Goal: Check status

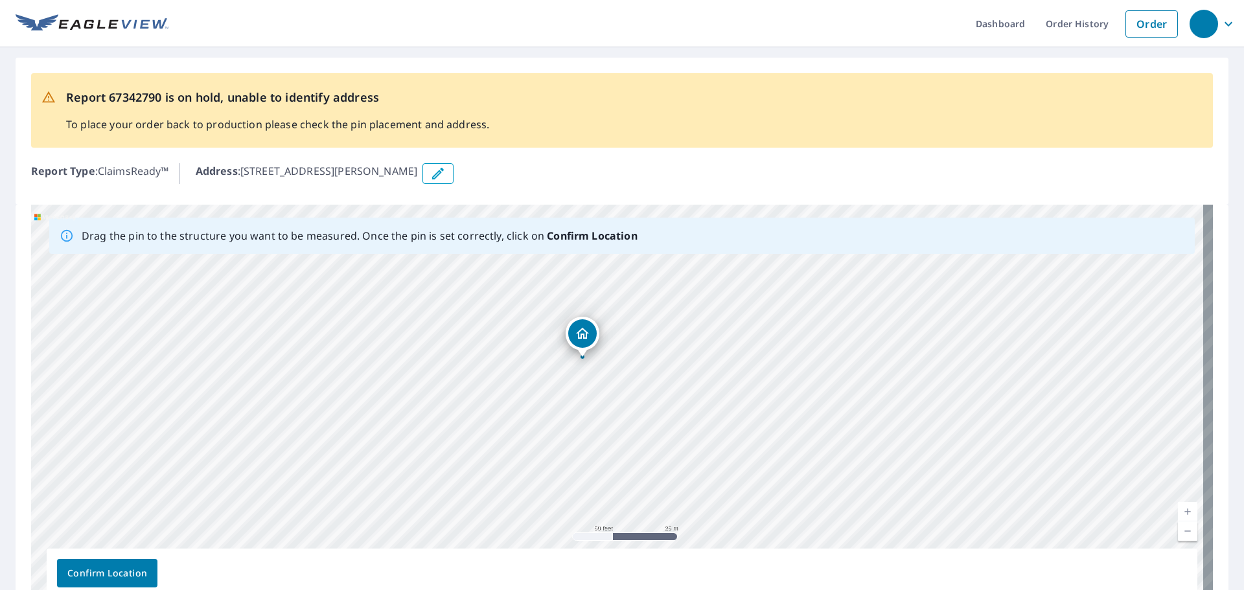
drag, startPoint x: 758, startPoint y: 340, endPoint x: 766, endPoint y: 395, distance: 56.3
click at [763, 397] on div "[STREET_ADDRESS][PERSON_NAME][PERSON_NAME]" at bounding box center [622, 408] width 1182 height 406
click at [450, 345] on div "[STREET_ADDRESS][PERSON_NAME][PERSON_NAME]" at bounding box center [622, 408] width 1182 height 406
drag, startPoint x: 529, startPoint y: 397, endPoint x: 505, endPoint y: 101, distance: 297.1
click at [505, 101] on div "Report 67342790 is on hold, unable to identify address To place your order back…" at bounding box center [622, 342] width 1244 height 590
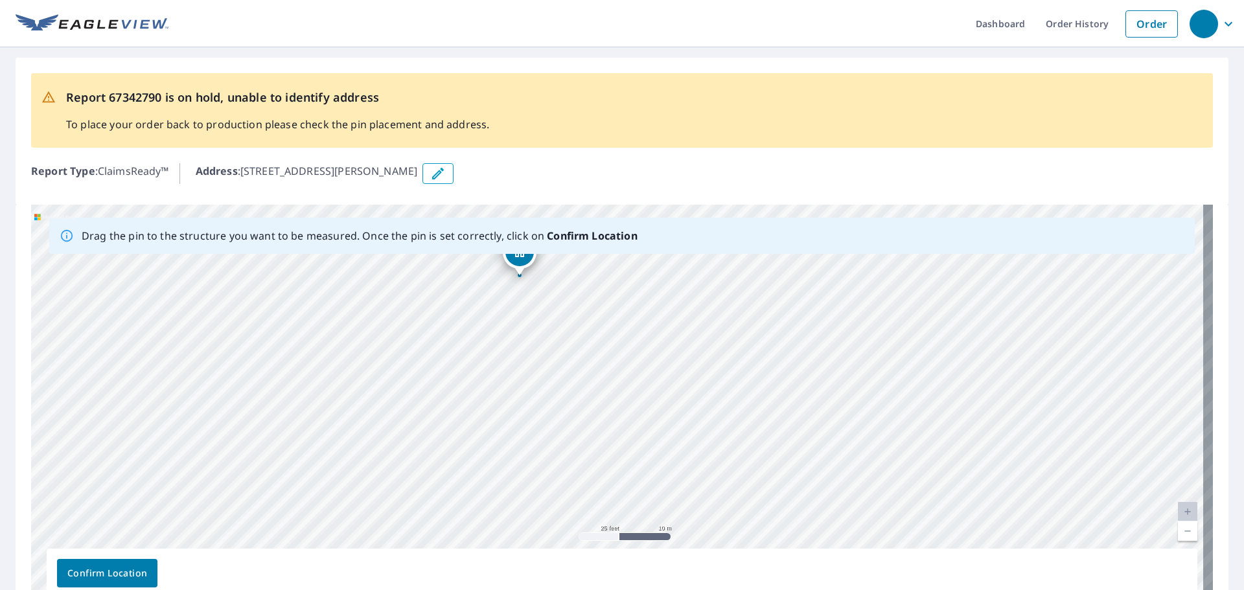
click at [432, 268] on div "[STREET_ADDRESS][PERSON_NAME][PERSON_NAME]" at bounding box center [622, 408] width 1182 height 406
drag, startPoint x: 428, startPoint y: 376, endPoint x: 527, endPoint y: 454, distance: 125.6
click at [582, 590] on html "Dashboard Order History Order Report 67342790 is on hold, unable to identify ad…" at bounding box center [622, 295] width 1244 height 590
drag, startPoint x: 536, startPoint y: 437, endPoint x: 535, endPoint y: 457, distance: 20.1
click at [535, 454] on div "[STREET_ADDRESS][PERSON_NAME][PERSON_NAME]" at bounding box center [622, 408] width 1182 height 406
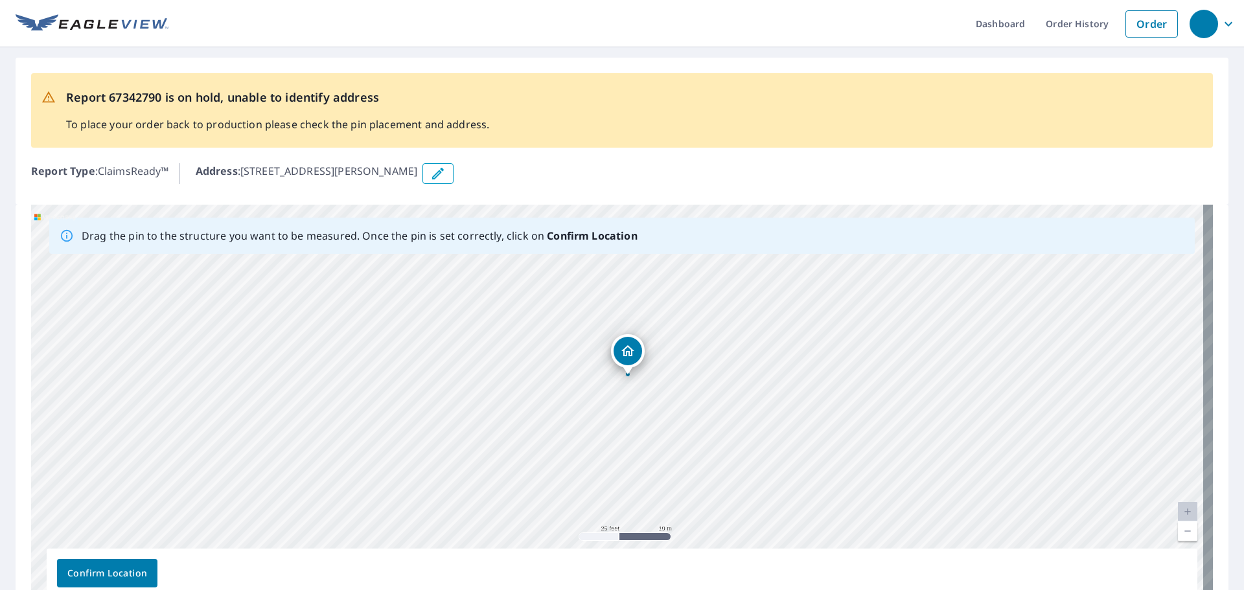
drag, startPoint x: 538, startPoint y: 324, endPoint x: 531, endPoint y: 433, distance: 109.7
click at [531, 435] on div "[STREET_ADDRESS][PERSON_NAME][PERSON_NAME]" at bounding box center [622, 408] width 1182 height 406
drag, startPoint x: 527, startPoint y: 330, endPoint x: 509, endPoint y: 314, distance: 24.3
click at [510, 314] on div "[STREET_ADDRESS][PERSON_NAME][PERSON_NAME]" at bounding box center [622, 408] width 1182 height 406
drag, startPoint x: 492, startPoint y: 303, endPoint x: 502, endPoint y: 347, distance: 45.3
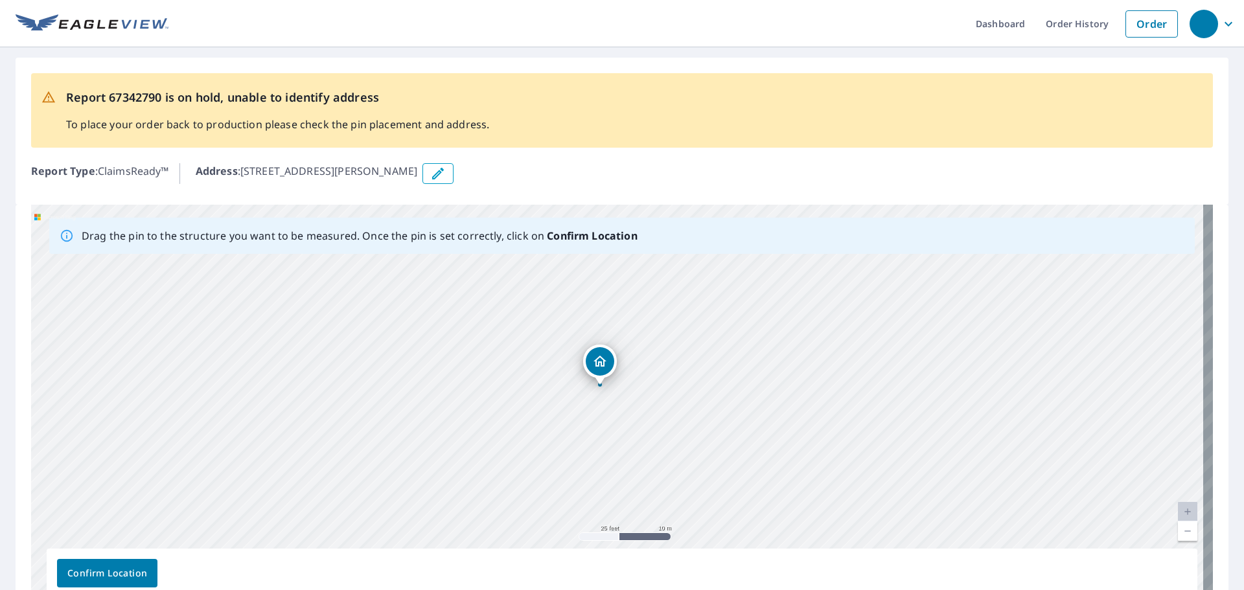
click at [502, 347] on div "[STREET_ADDRESS][PERSON_NAME][PERSON_NAME]" at bounding box center [622, 408] width 1182 height 406
